Goal: Transaction & Acquisition: Book appointment/travel/reservation

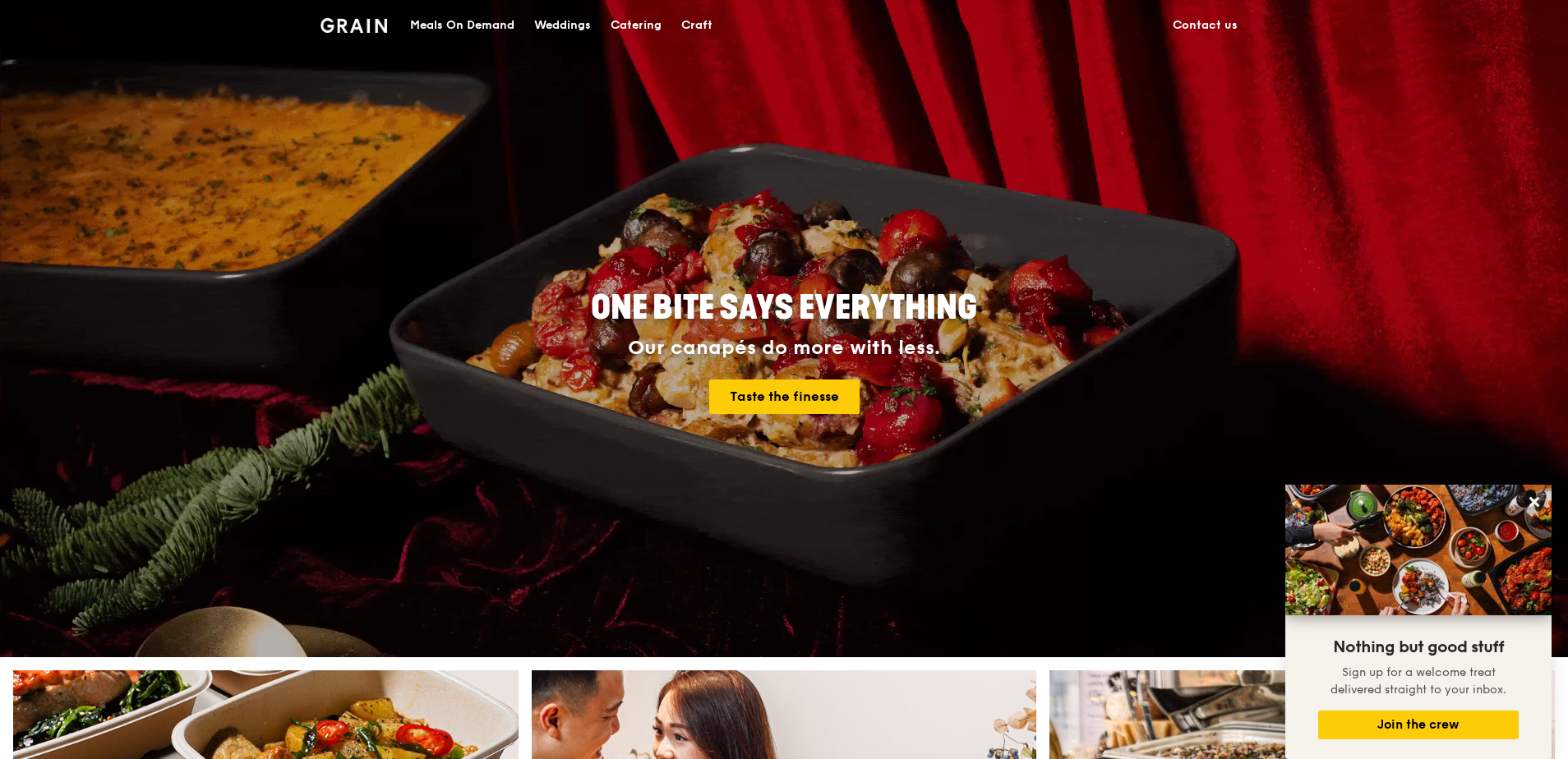
click at [641, 20] on div "Catering" at bounding box center [636, 26] width 51 height 49
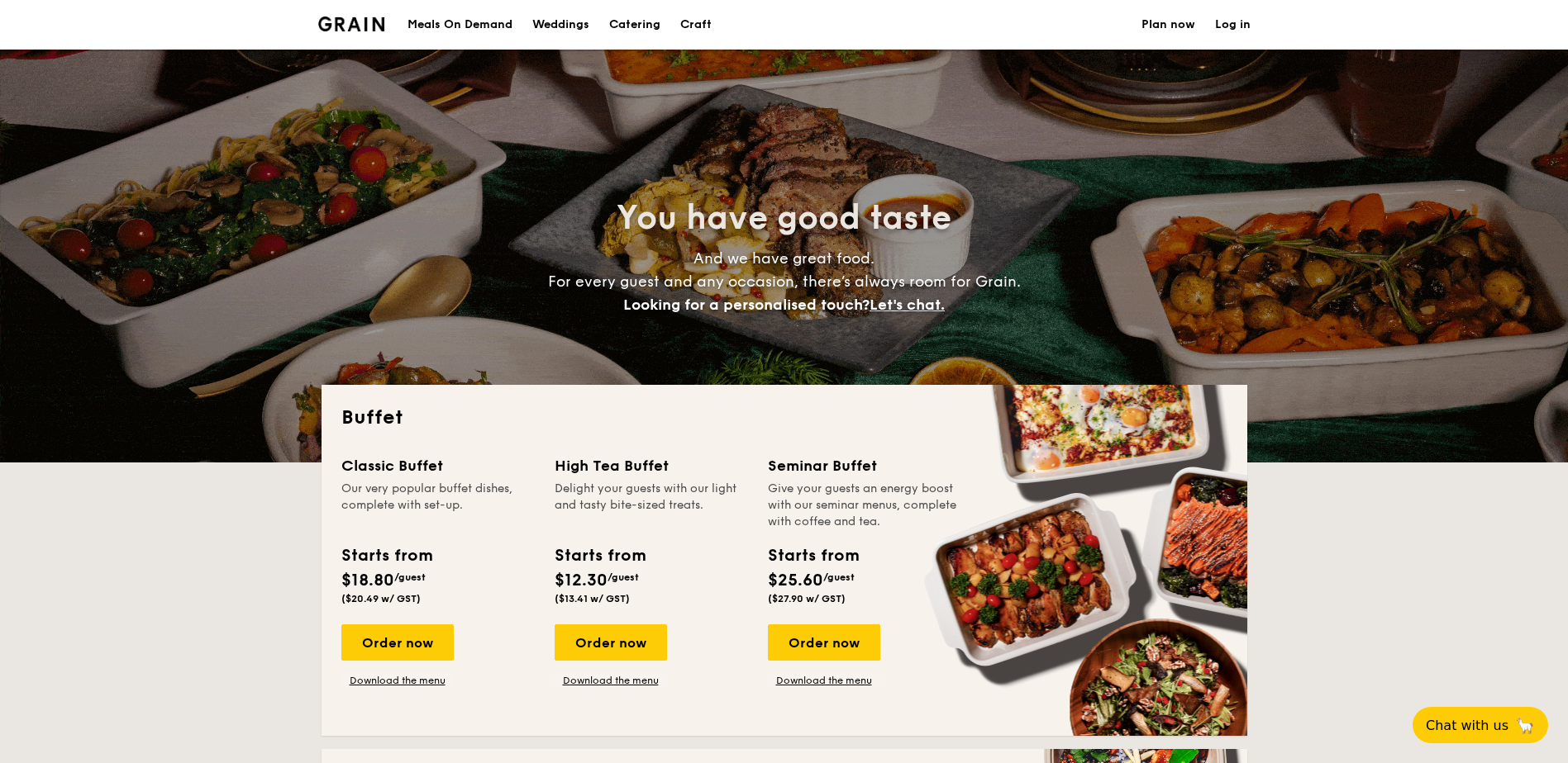
select select
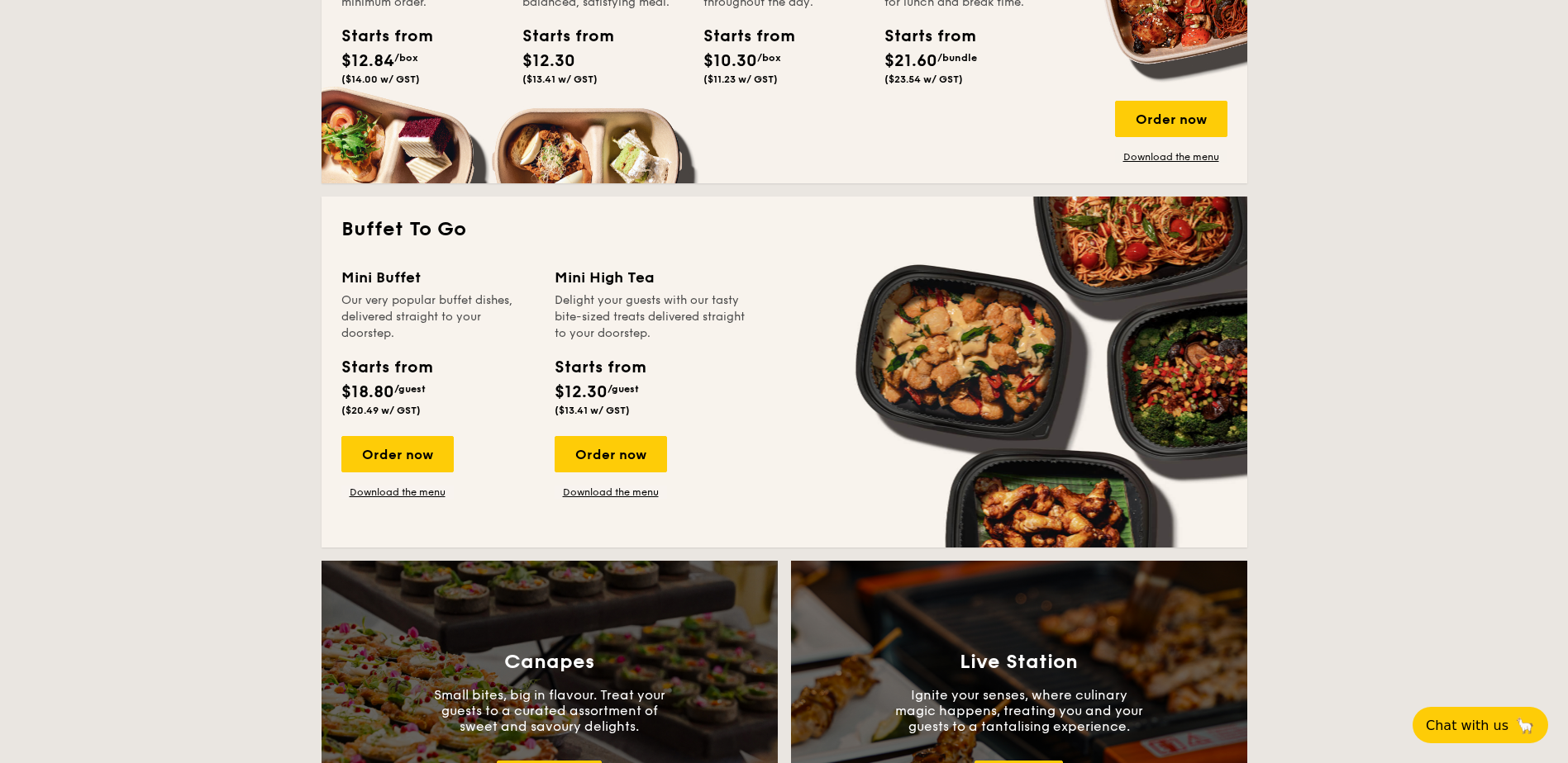
scroll to position [909, 0]
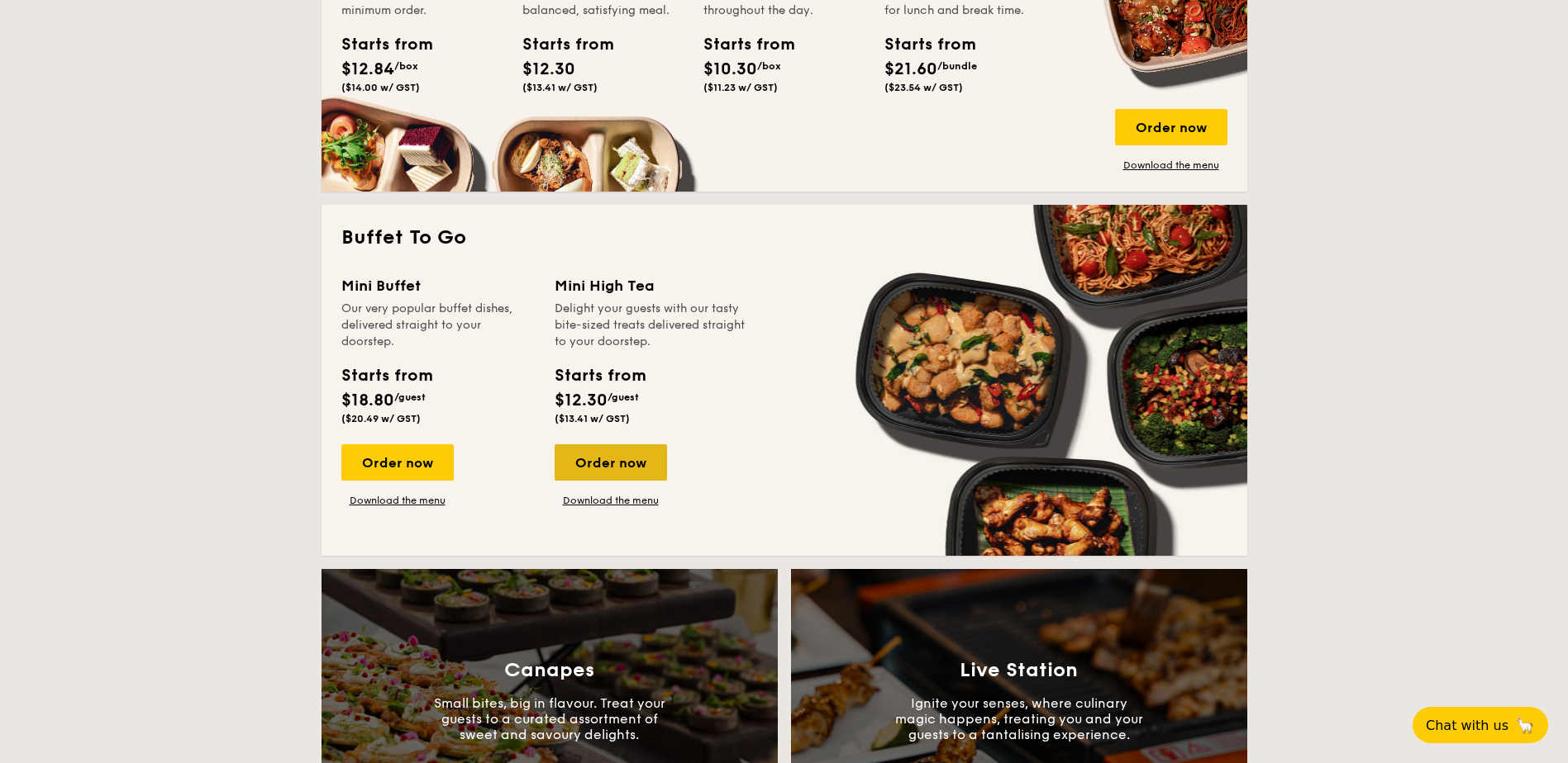
click at [632, 453] on div "Order now" at bounding box center [611, 462] width 112 height 36
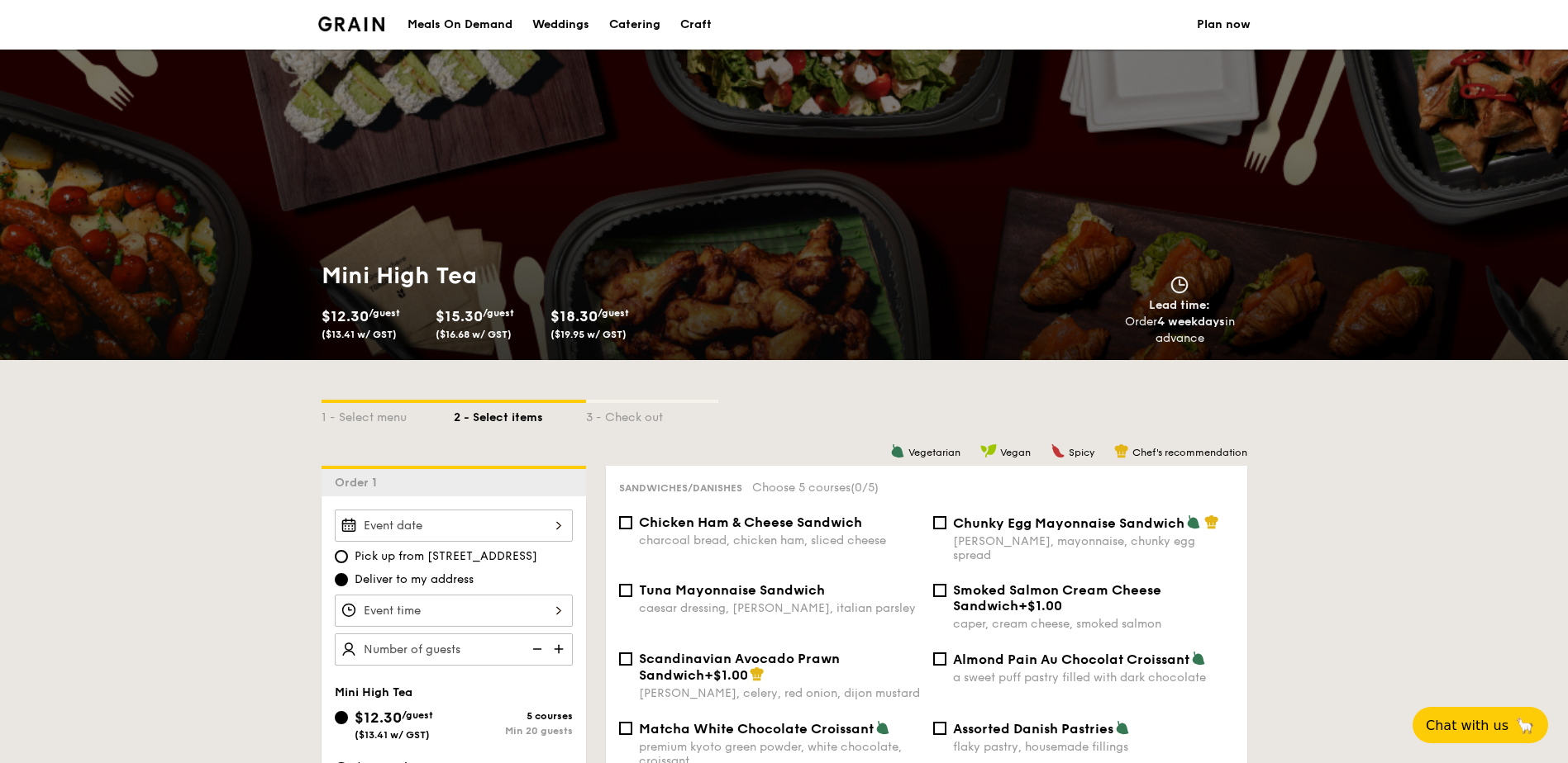
click at [639, 20] on div "Catering" at bounding box center [635, 25] width 51 height 50
select select
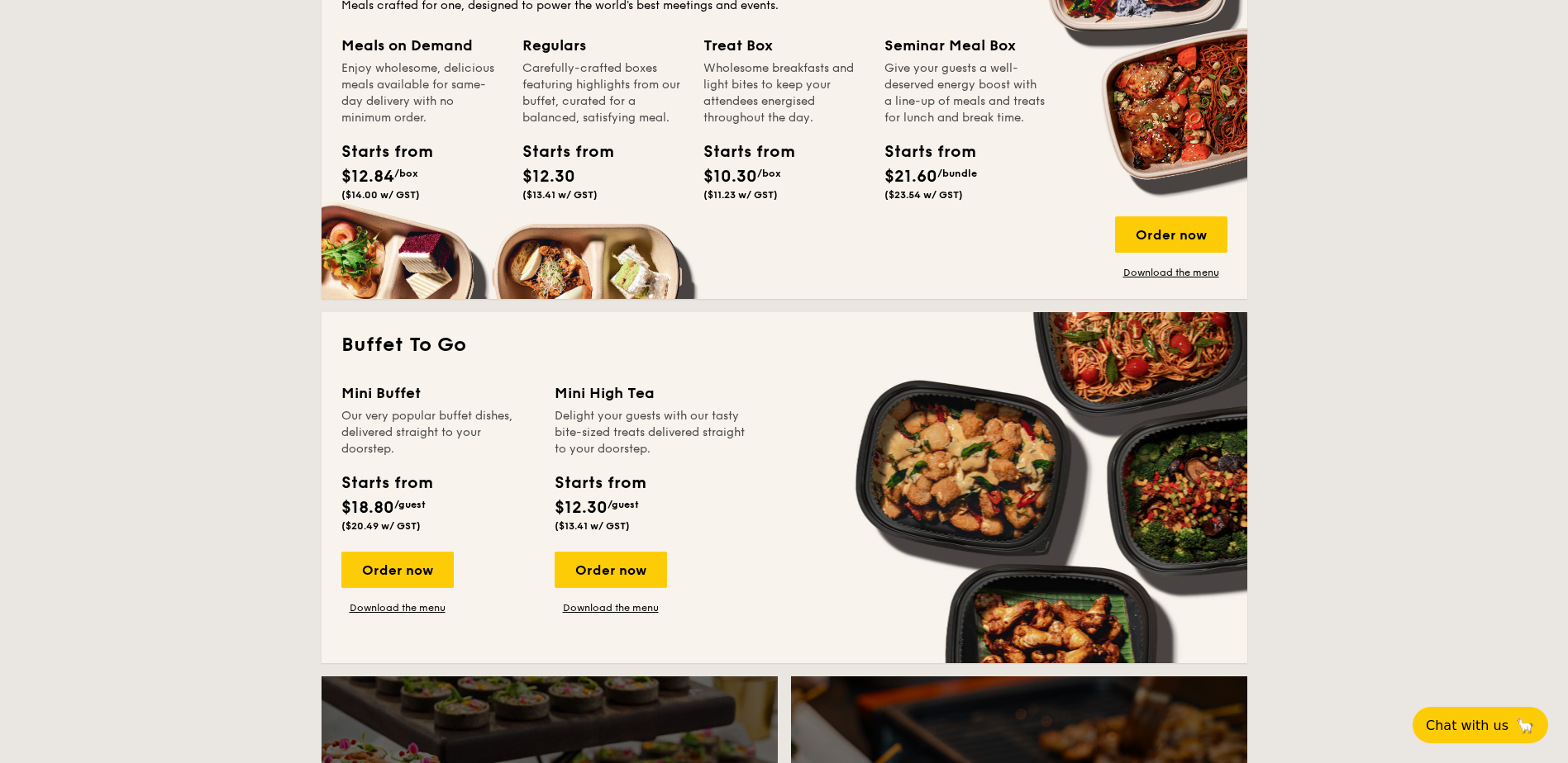
scroll to position [826, 0]
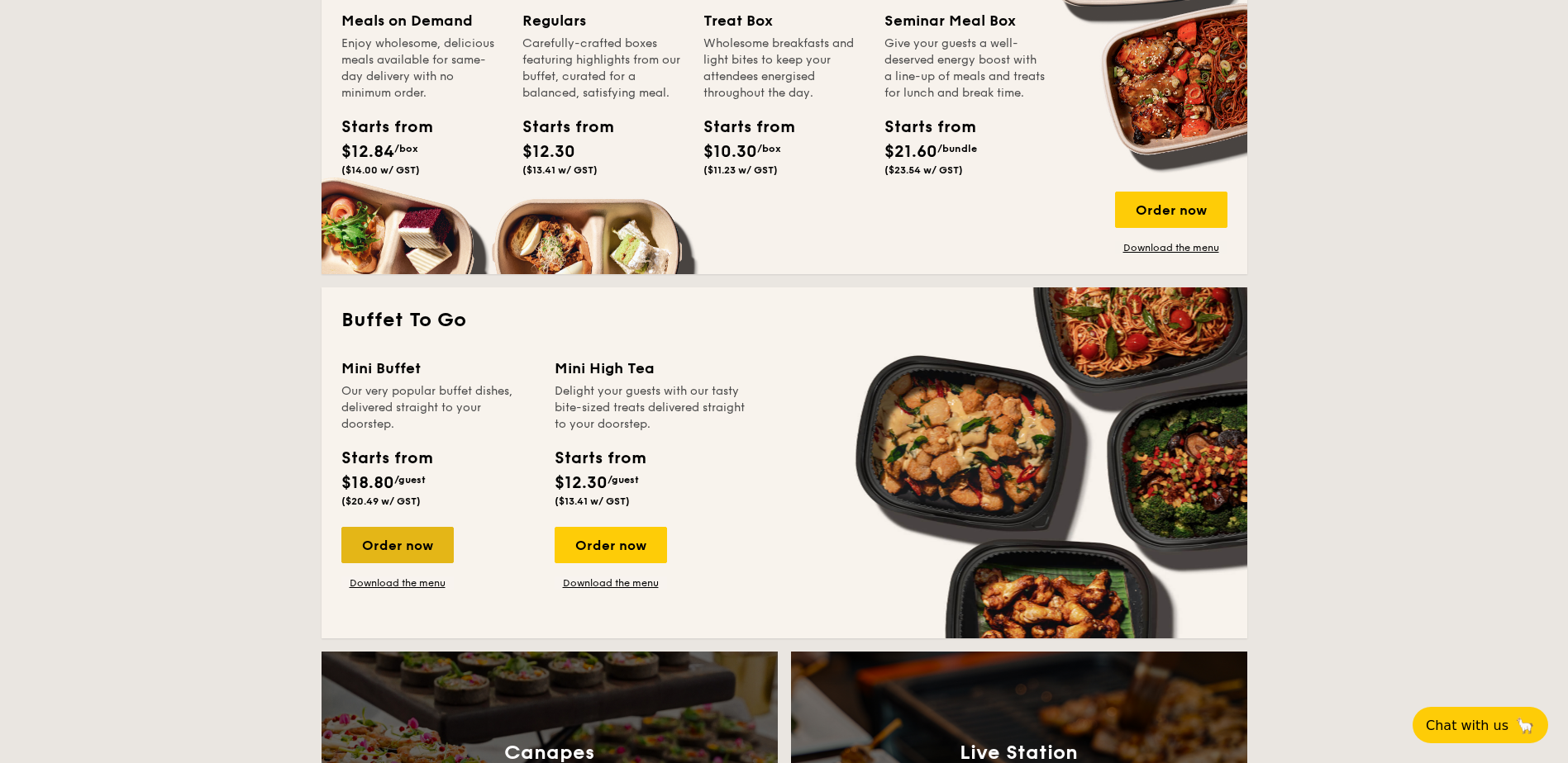
click at [413, 538] on div "Order now" at bounding box center [397, 545] width 112 height 36
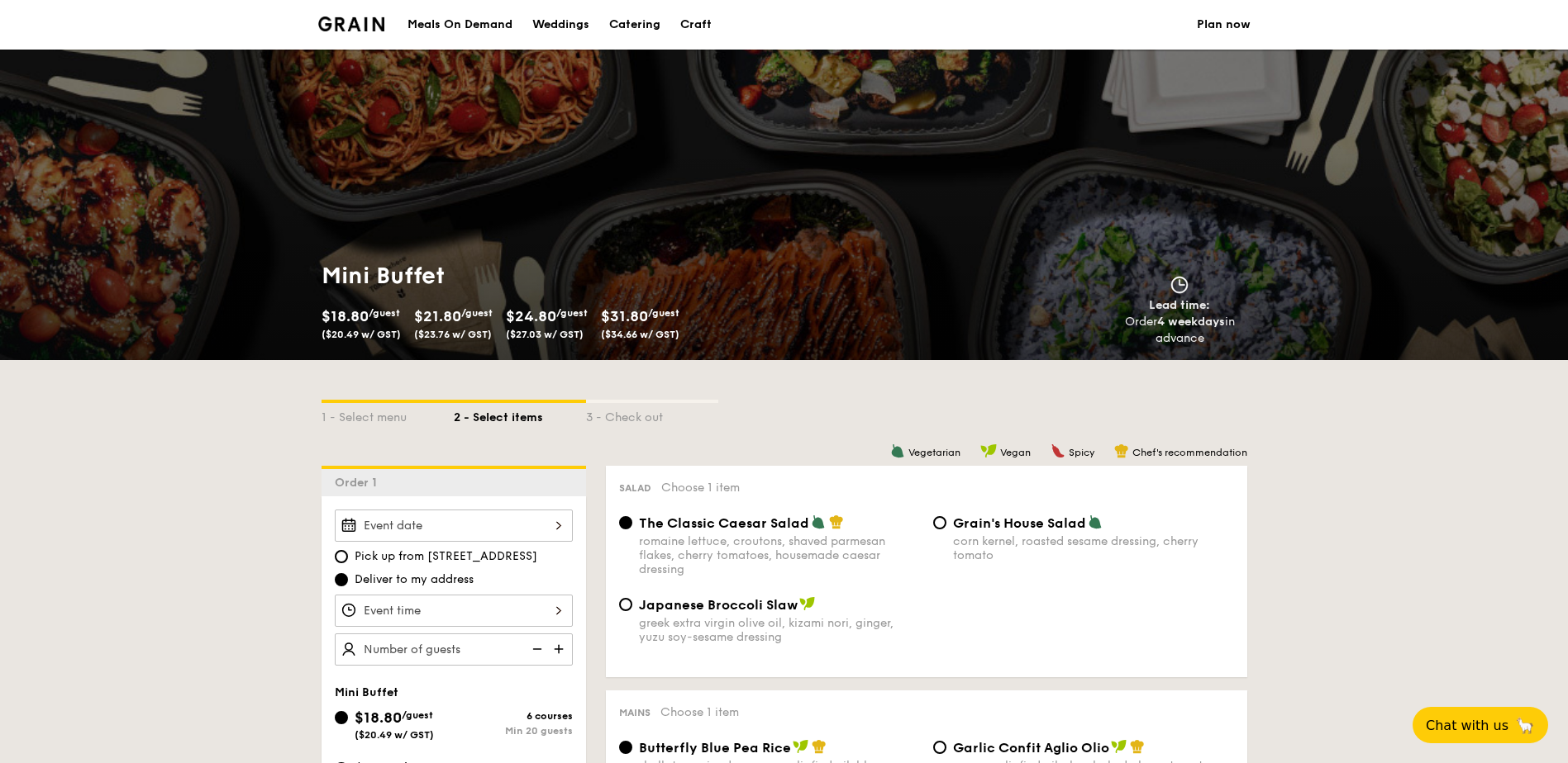
click at [342, 23] on img at bounding box center [352, 23] width 67 height 15
